Goal: Information Seeking & Learning: Learn about a topic

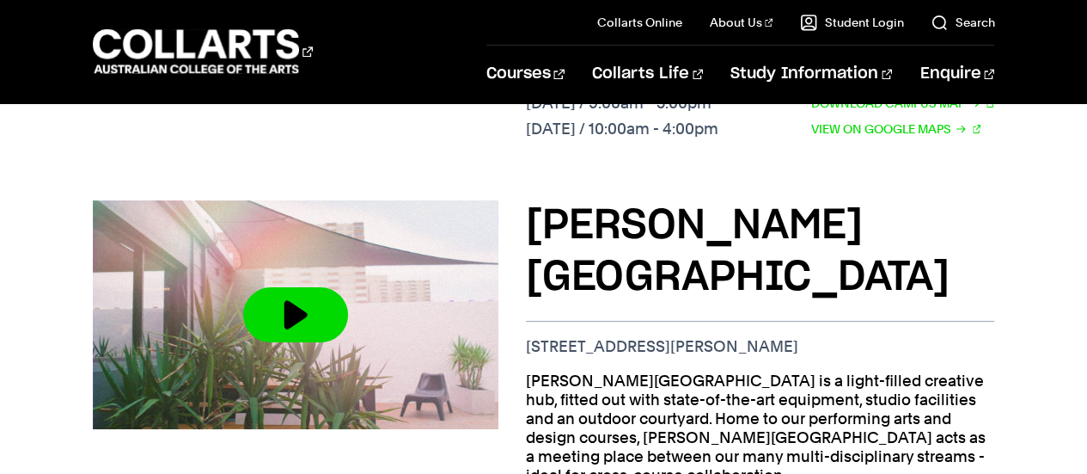
scroll to position [1137, 0]
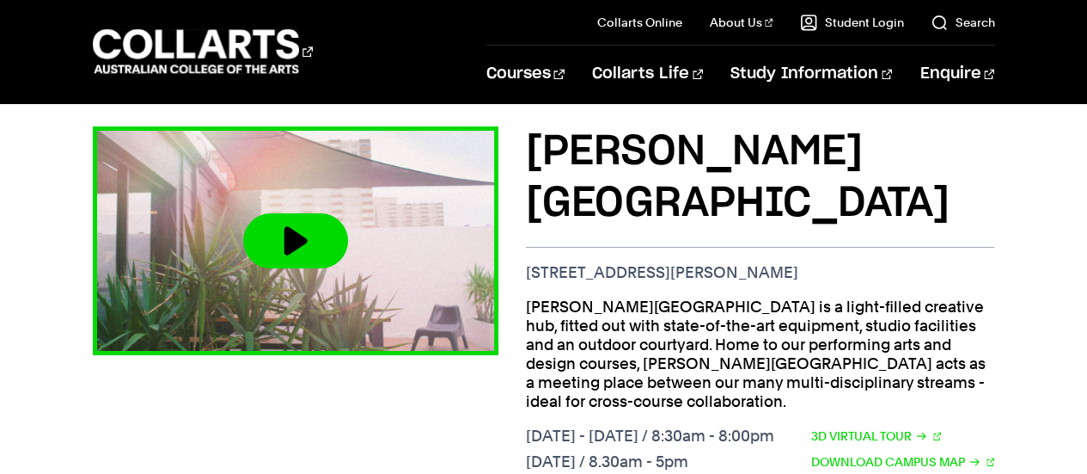
click at [374, 230] on img at bounding box center [295, 240] width 447 height 251
click at [290, 229] on button at bounding box center [295, 240] width 105 height 55
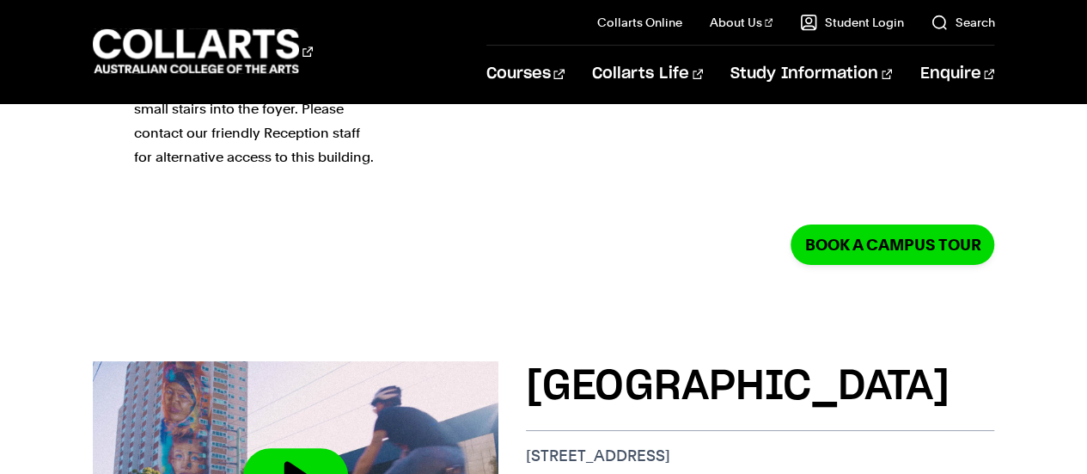
scroll to position [0, 0]
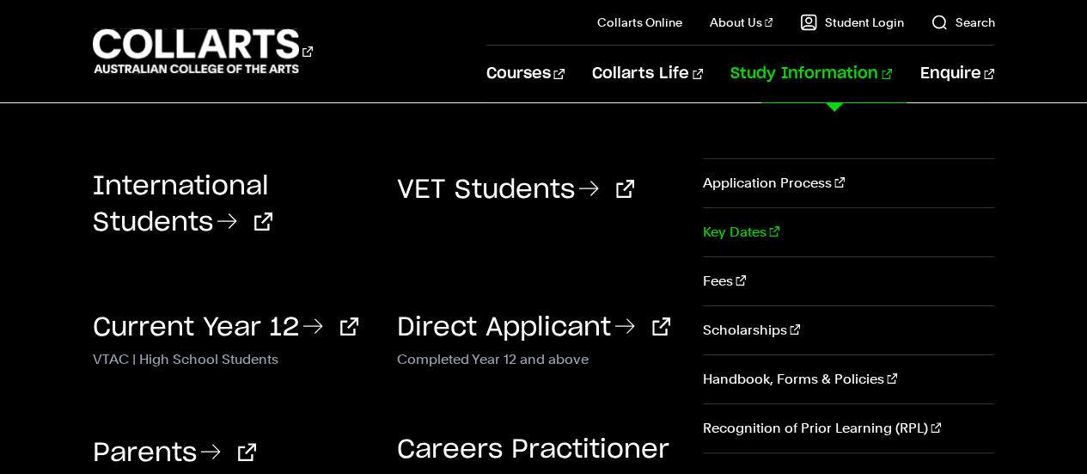
click at [732, 228] on link "Key Dates" at bounding box center [848, 232] width 291 height 48
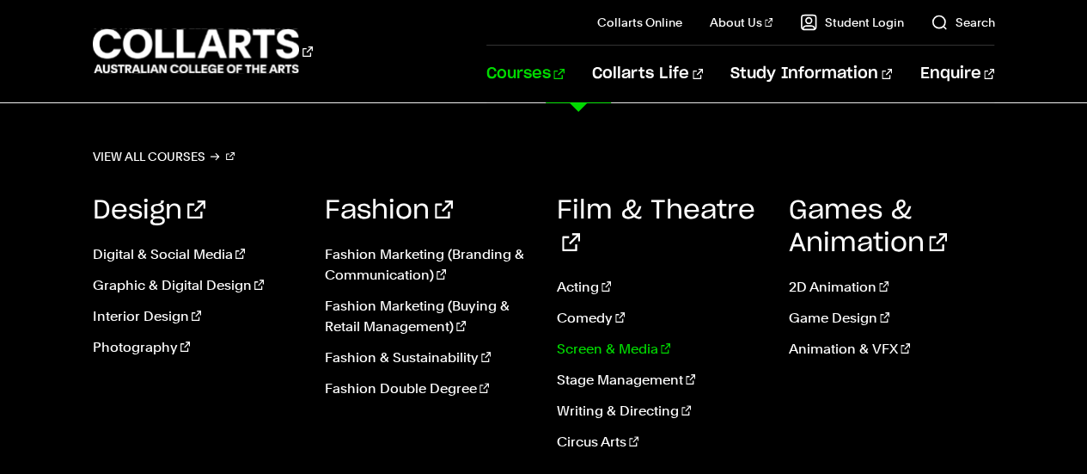
scroll to position [33, 0]
click at [572, 277] on link "Acting" at bounding box center [660, 287] width 206 height 21
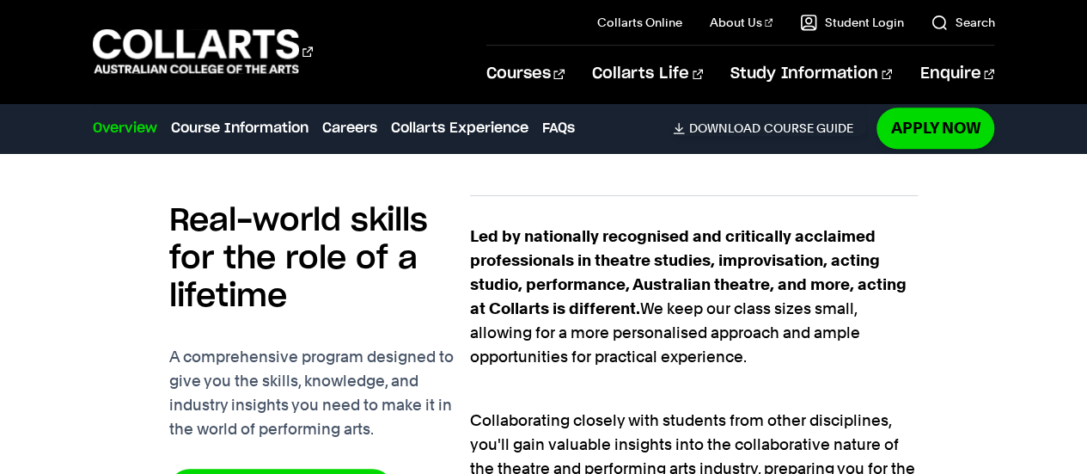
scroll to position [1054, 0]
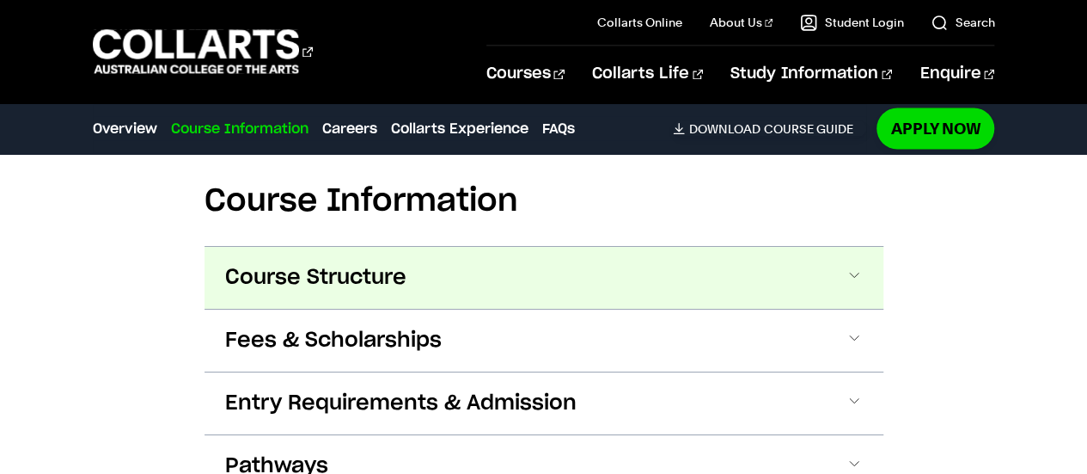
click at [226, 275] on span "Course Structure" at bounding box center [315, 278] width 181 height 28
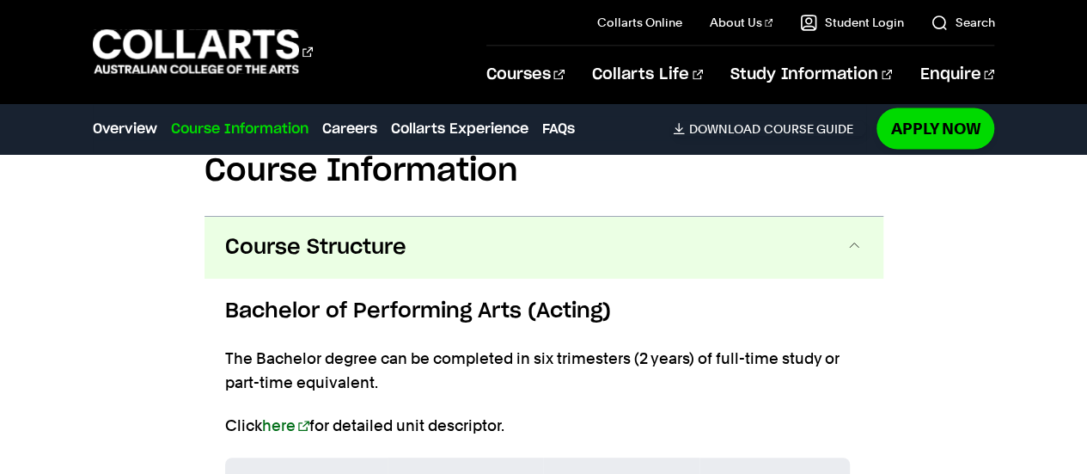
scroll to position [1569, 0]
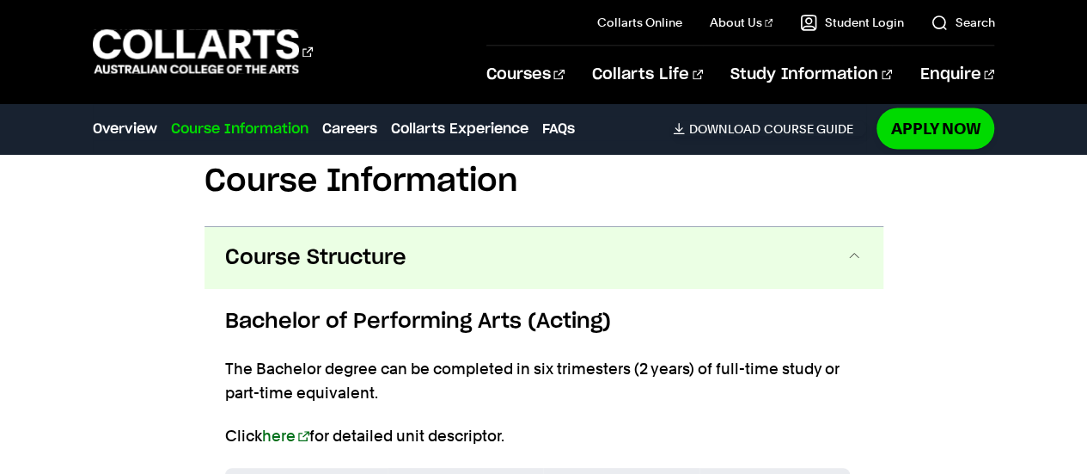
click at [335, 268] on span "Course Structure" at bounding box center [315, 258] width 181 height 28
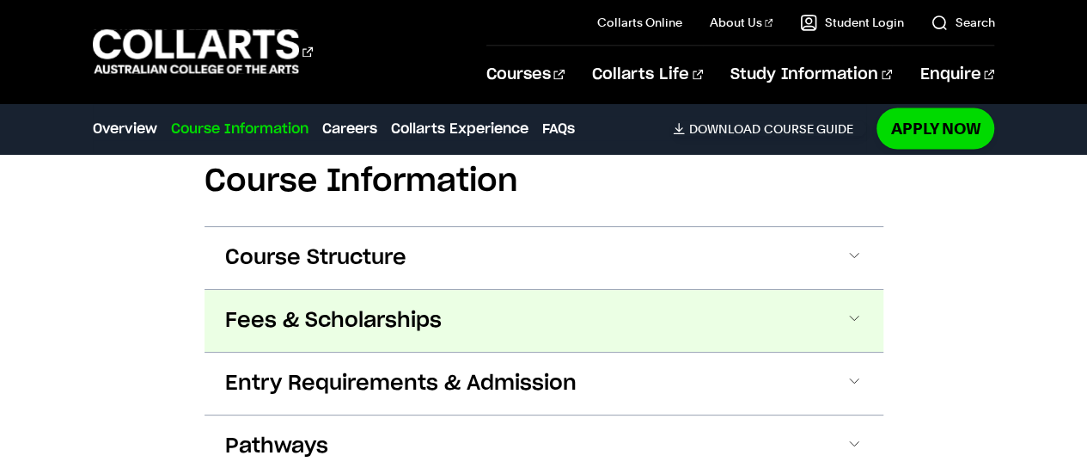
click at [345, 314] on span "Fees & Scholarships" at bounding box center [333, 321] width 217 height 28
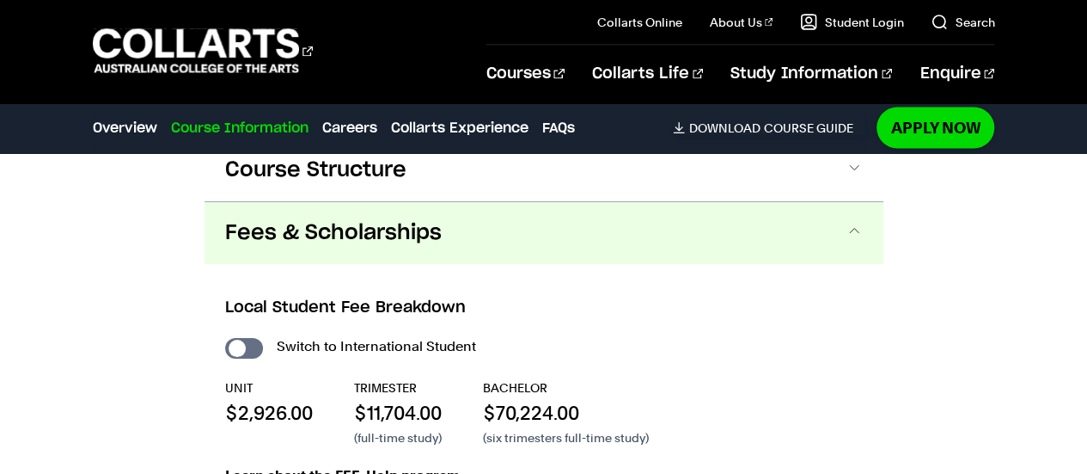
scroll to position [1643, 0]
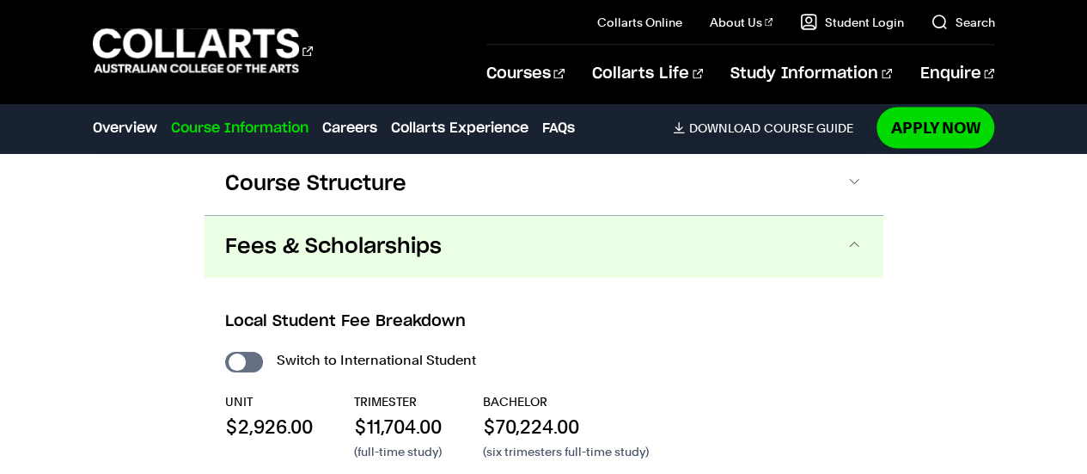
click at [268, 254] on span "Fees & Scholarships" at bounding box center [333, 247] width 217 height 28
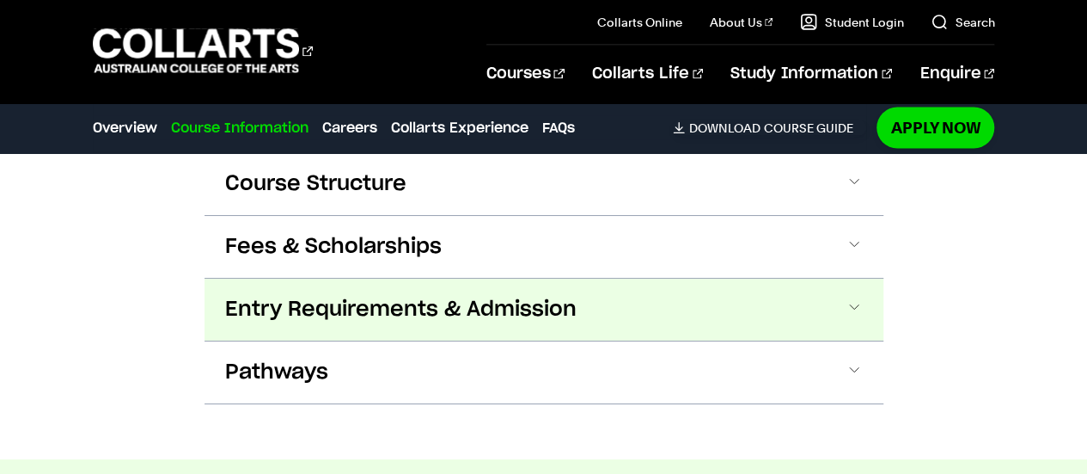
click at [298, 298] on span "Entry Requirements & Admission" at bounding box center [401, 310] width 352 height 28
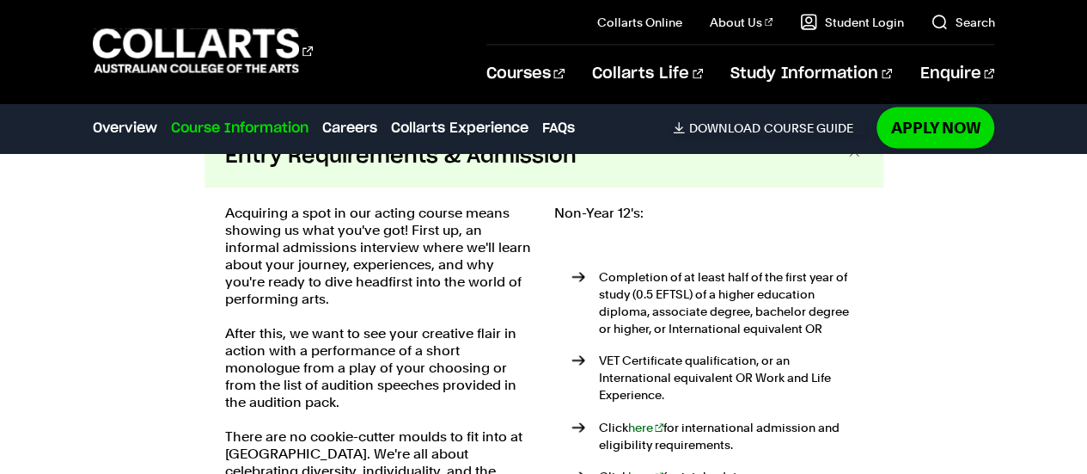
scroll to position [1739, 0]
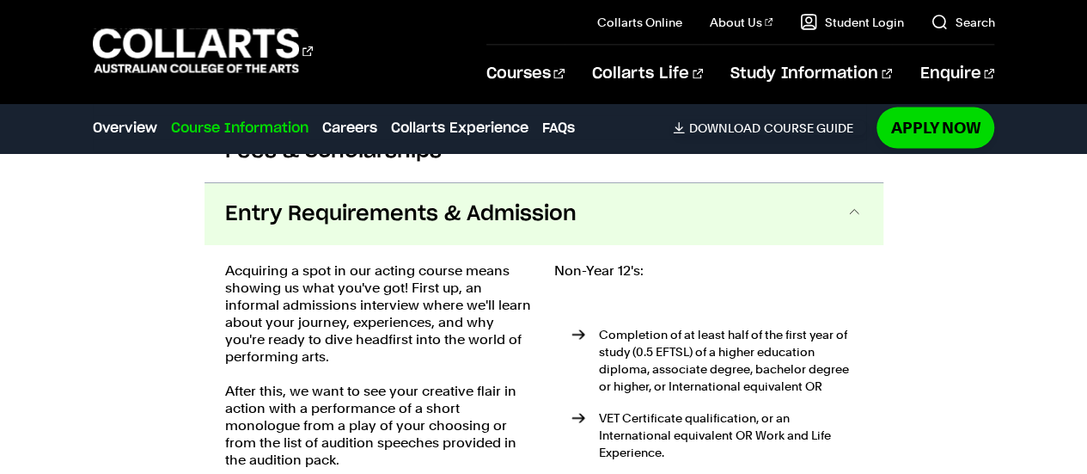
click at [328, 230] on button "Entry Requirements & Admission" at bounding box center [544, 214] width 679 height 62
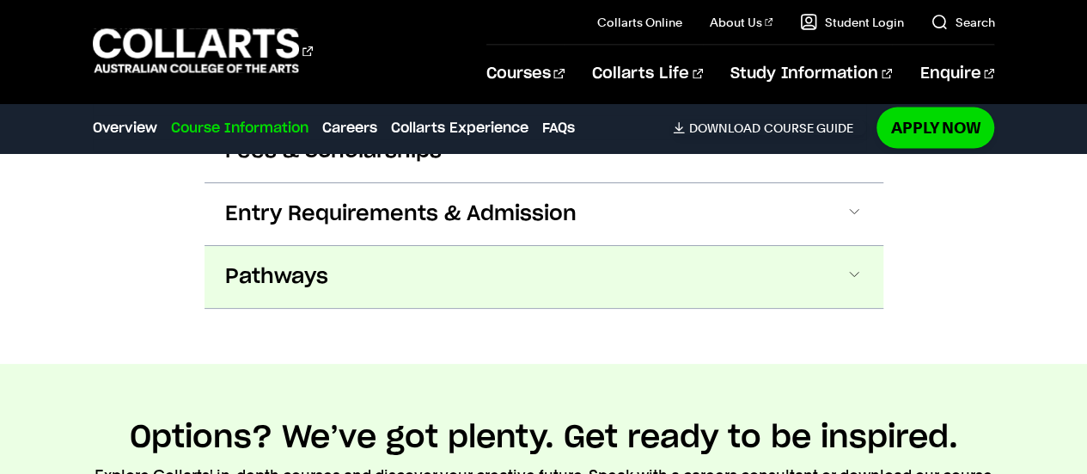
click at [323, 258] on button "Pathways" at bounding box center [544, 277] width 679 height 62
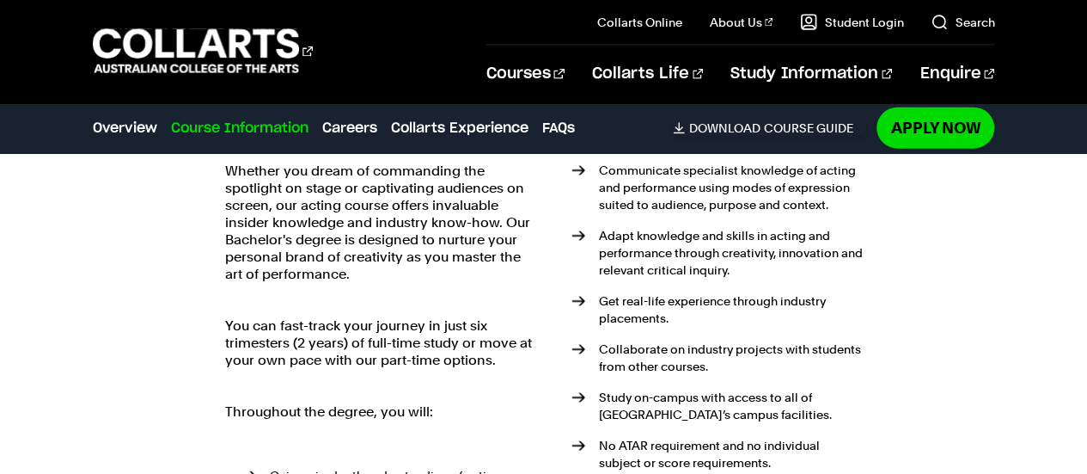
scroll to position [1972, 0]
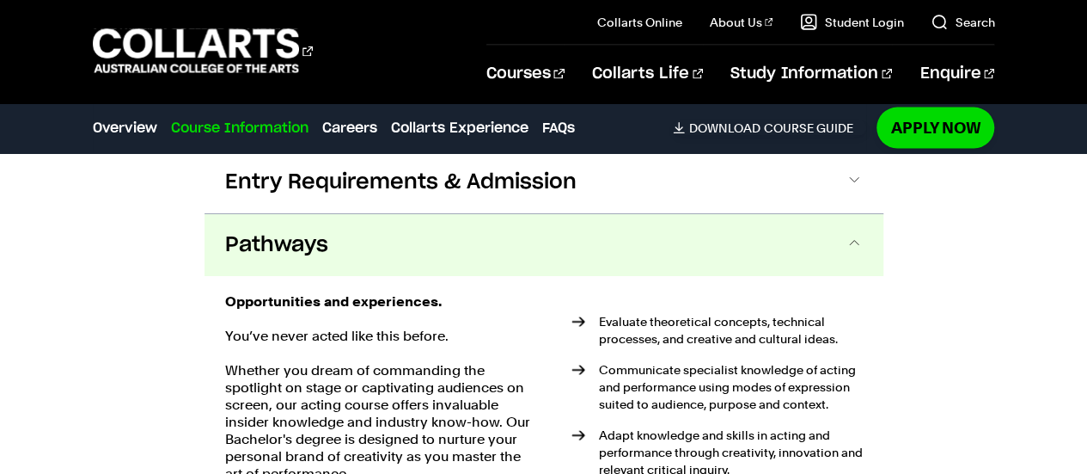
click at [443, 224] on button "Pathways" at bounding box center [544, 245] width 679 height 62
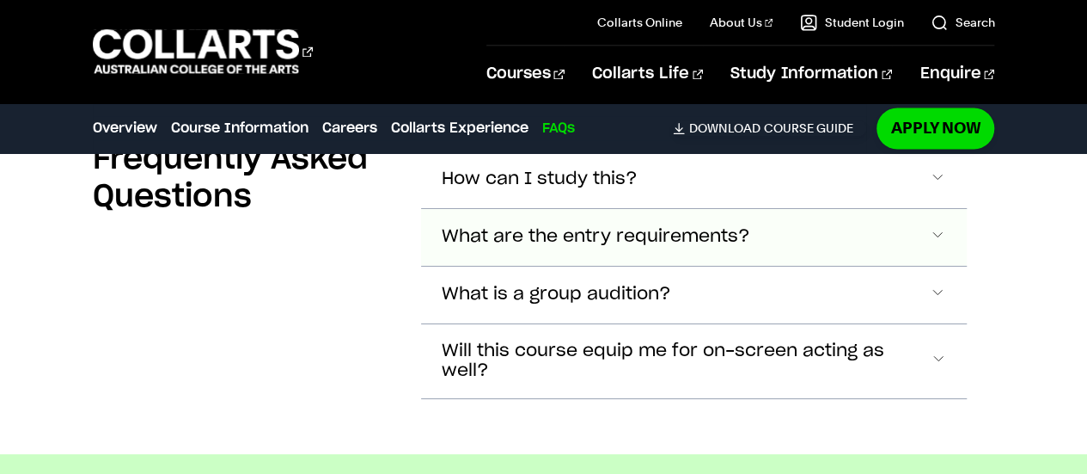
scroll to position [4708, 0]
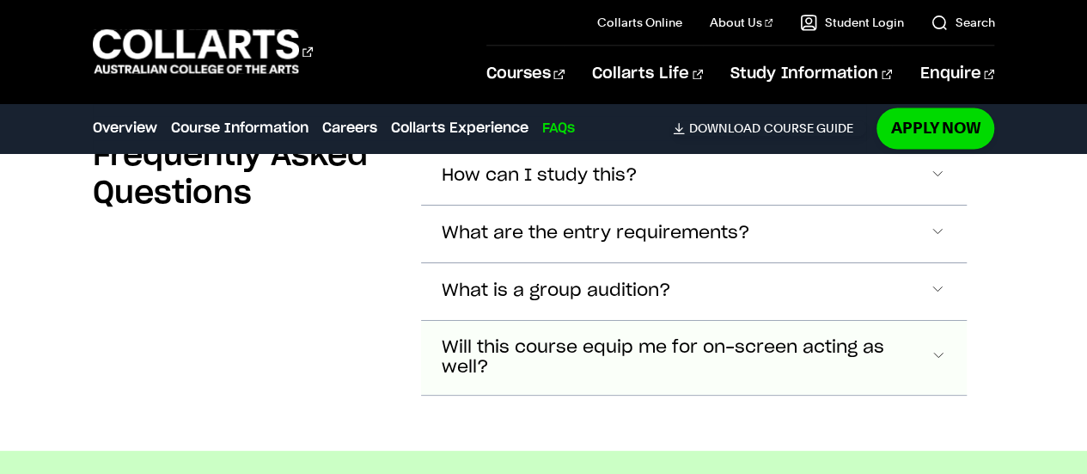
click at [503, 186] on span "Will this course equip me for on-screen acting as well?" at bounding box center [540, 176] width 196 height 20
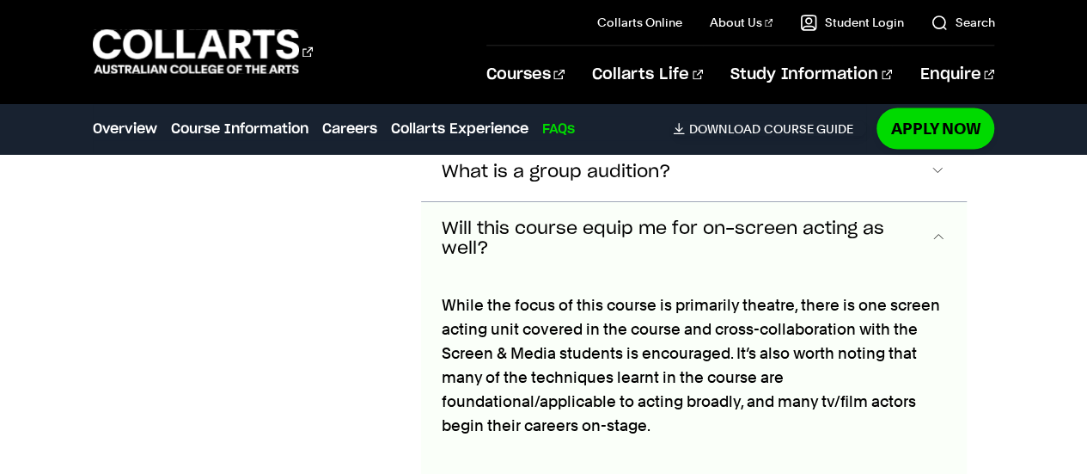
scroll to position [4825, 0]
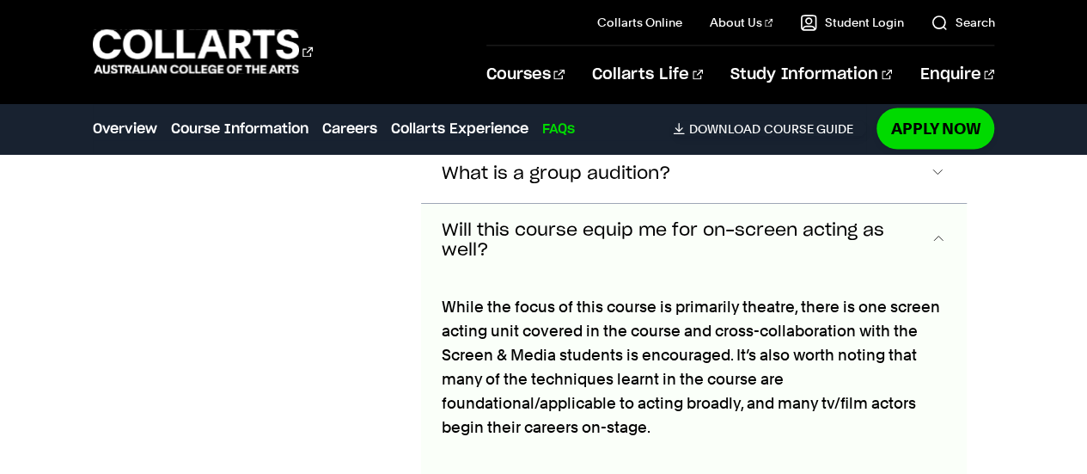
click at [557, 221] on span "Will this course equip me for on-screen acting as well?" at bounding box center [686, 241] width 488 height 40
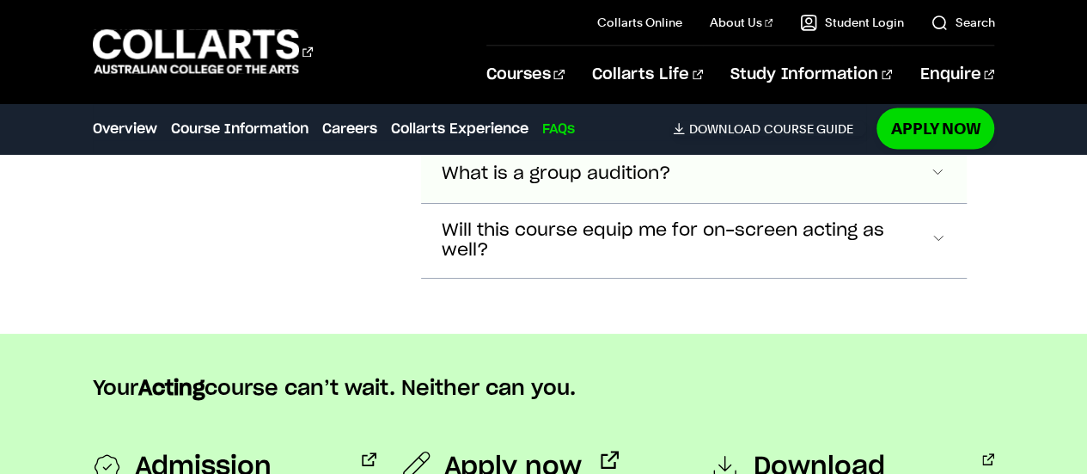
click at [528, 88] on button "What is a group audition?" at bounding box center [694, 59] width 547 height 57
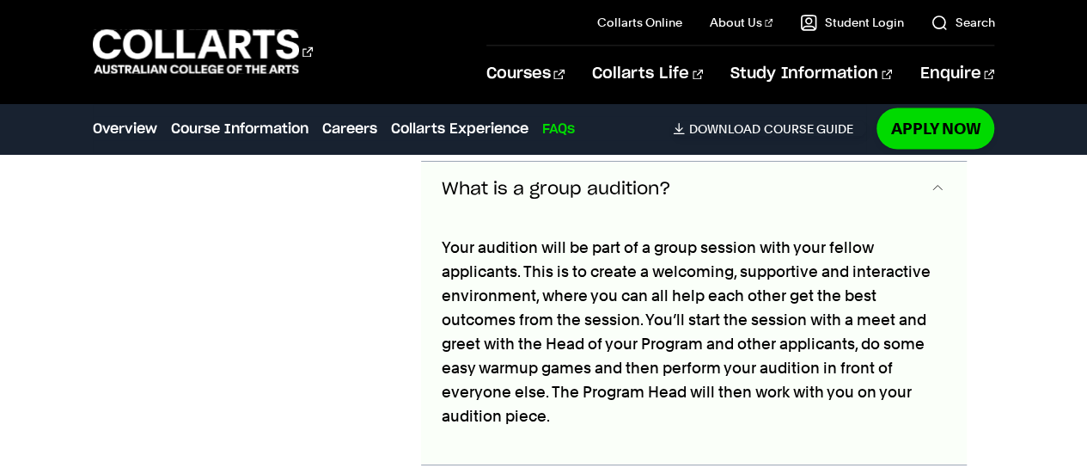
click at [517, 187] on span "What is a group audition?" at bounding box center [556, 190] width 229 height 20
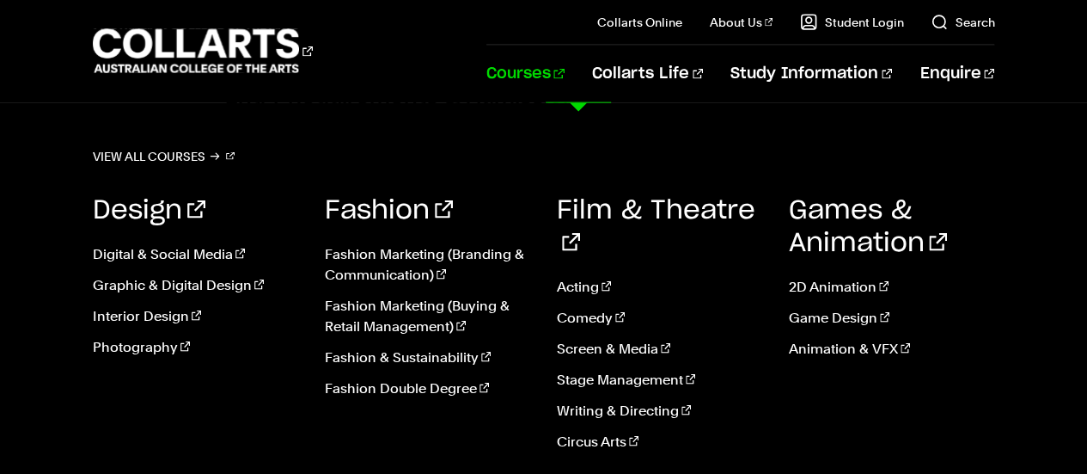
scroll to position [1860, 0]
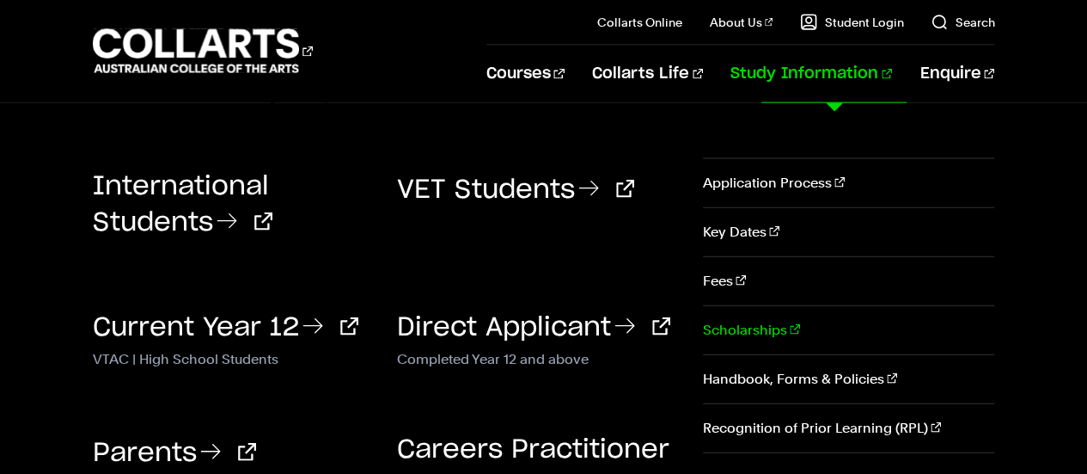
click at [755, 323] on link "Scholarships" at bounding box center [848, 330] width 291 height 48
click at [785, 180] on link "Application Process" at bounding box center [848, 183] width 291 height 48
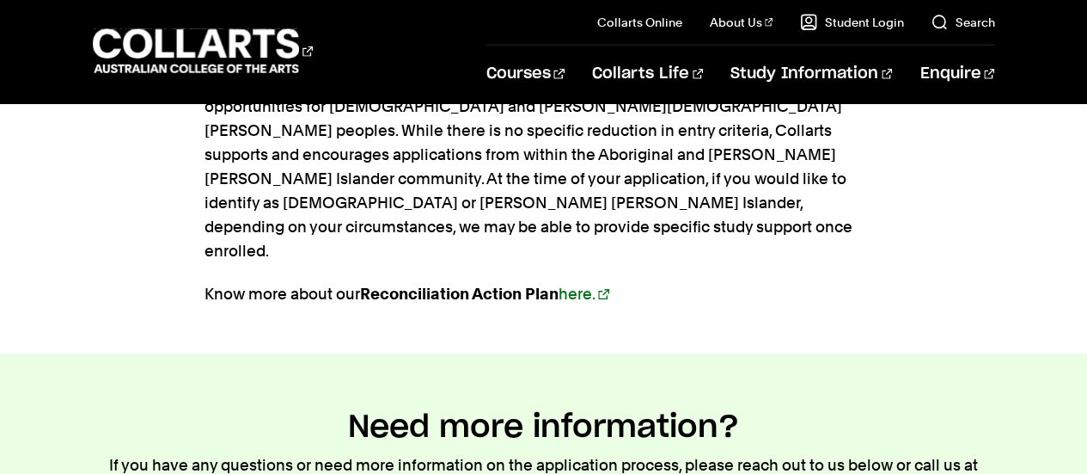
scroll to position [2285, 0]
click at [949, 21] on link "Search" at bounding box center [963, 22] width 64 height 17
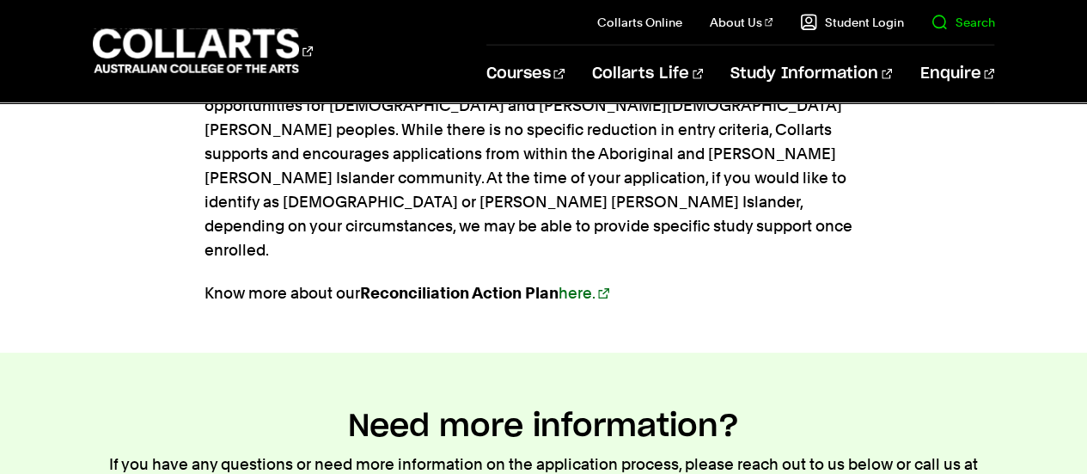
scroll to position [0, 0]
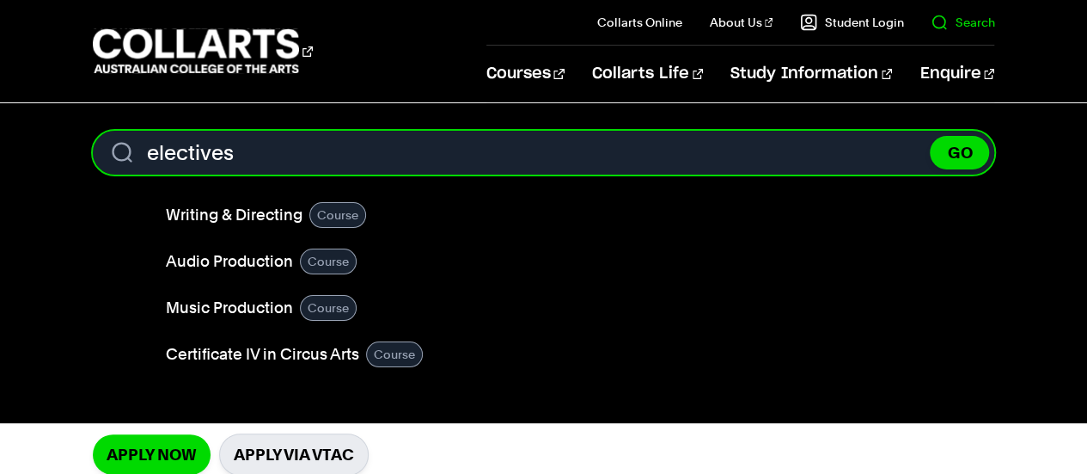
type input "electives"
click at [930, 136] on button "GO" at bounding box center [959, 153] width 59 height 34
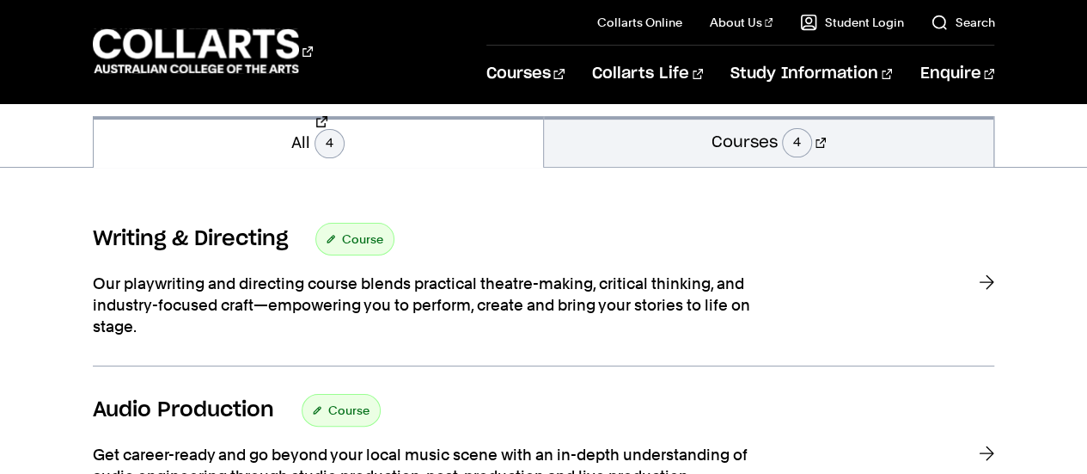
scroll to position [248, 0]
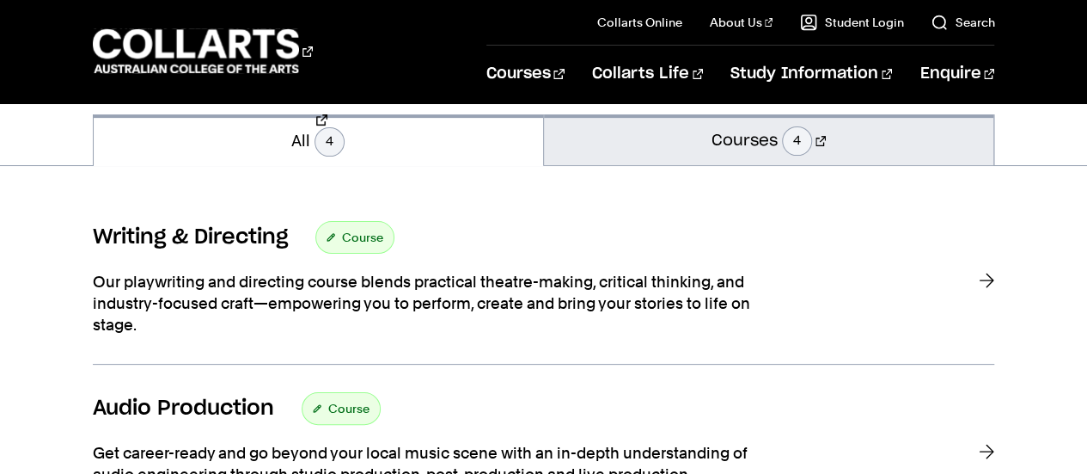
click at [626, 133] on link "Courses 4" at bounding box center [769, 139] width 450 height 51
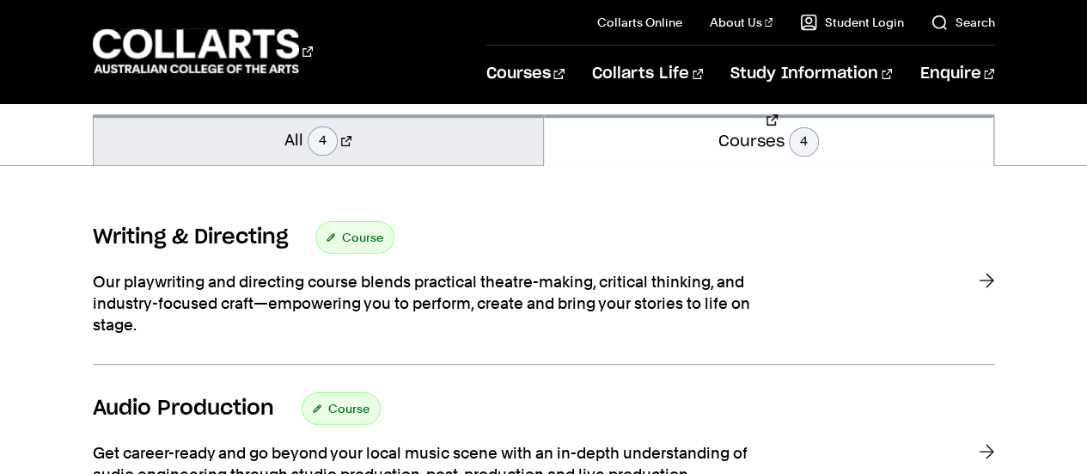
click at [455, 158] on link "All 4" at bounding box center [319, 139] width 450 height 51
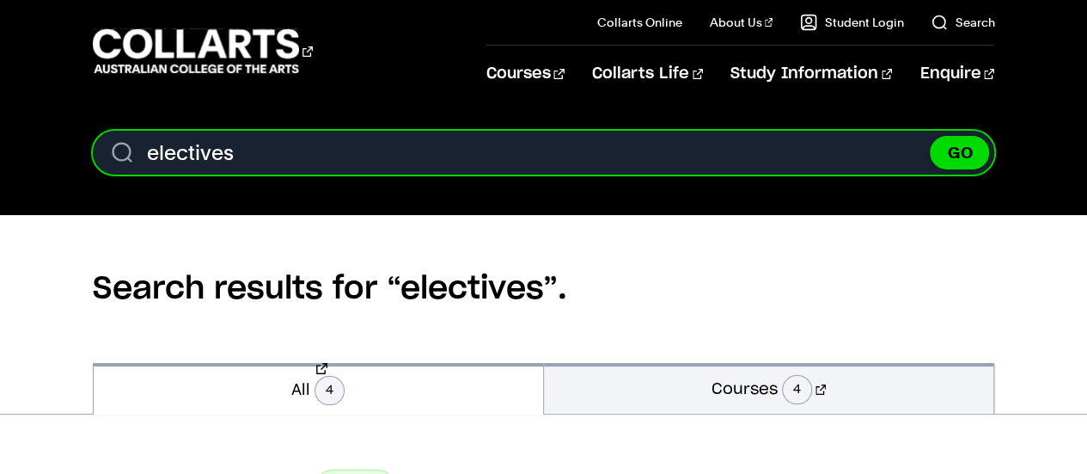
click at [366, 162] on input "electives" at bounding box center [544, 153] width 902 height 44
type input "elective"
click at [930, 136] on button "GO" at bounding box center [959, 153] width 59 height 34
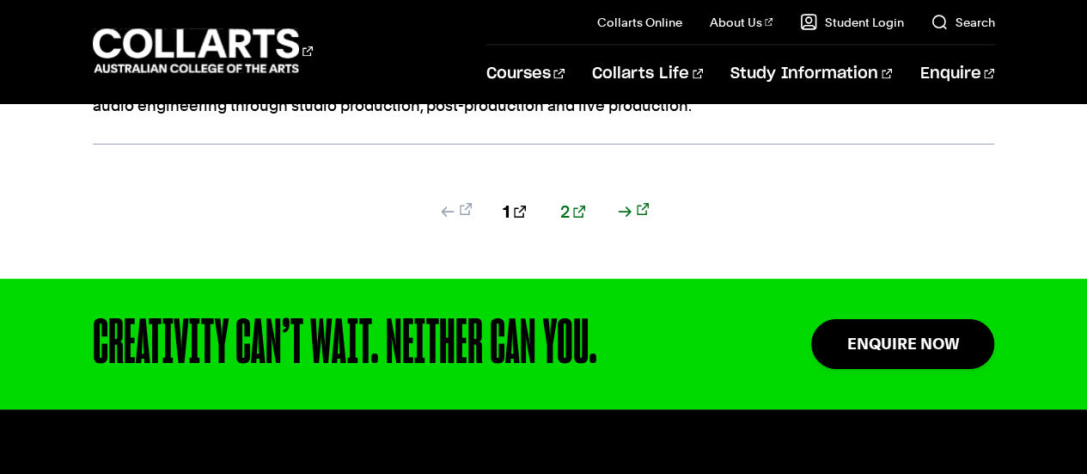
scroll to position [1753, 0]
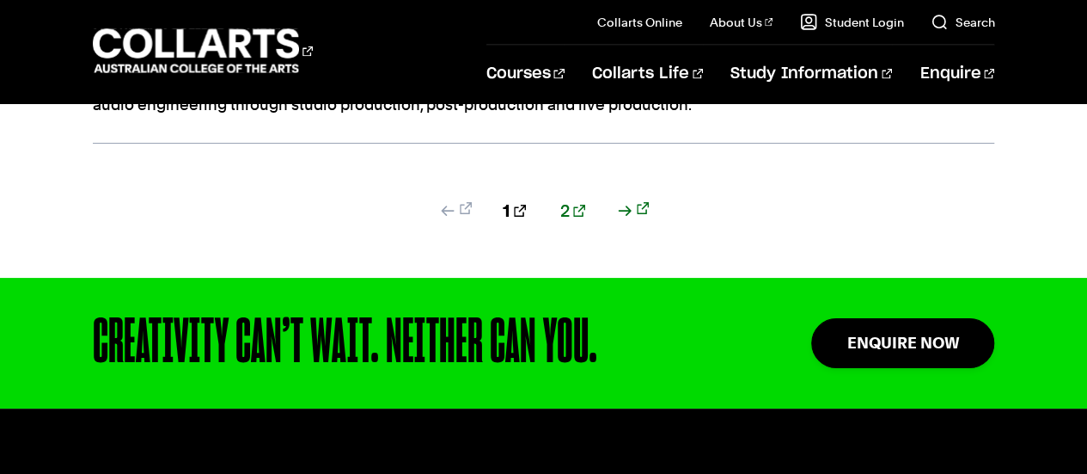
click at [572, 199] on div "1 2" at bounding box center [544, 238] width 902 height 79
click at [569, 199] on link "2" at bounding box center [572, 211] width 25 height 24
